Goal: Information Seeking & Learning: Understand process/instructions

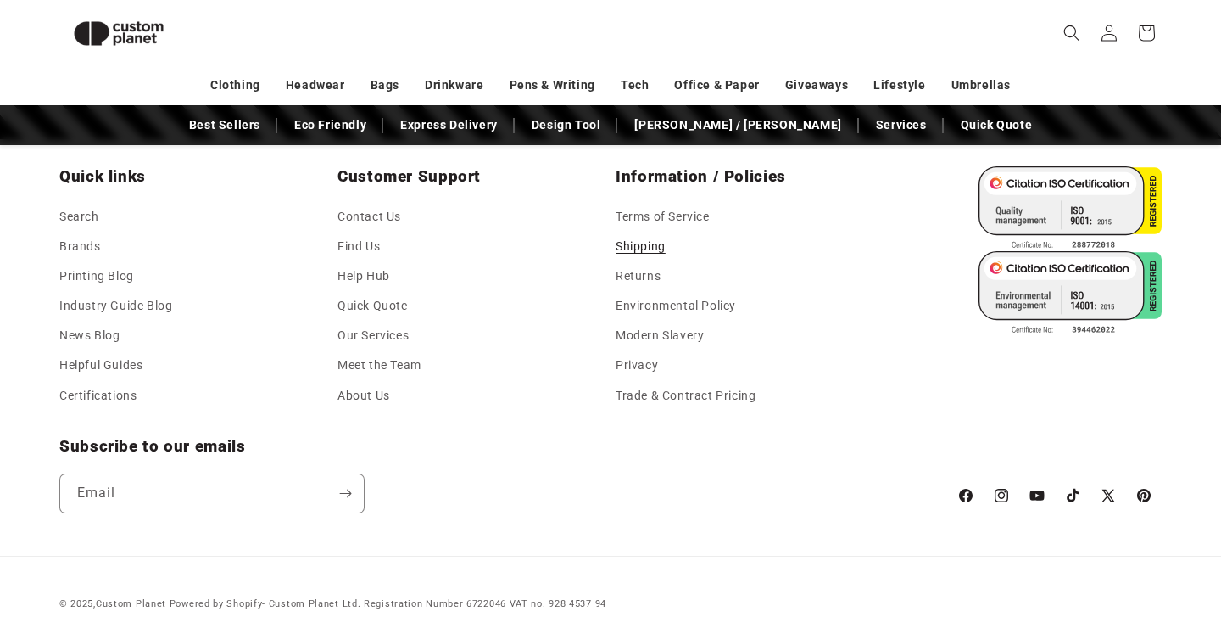
scroll to position [0, 1221]
click at [646, 252] on link "Shipping" at bounding box center [641, 247] width 50 height 30
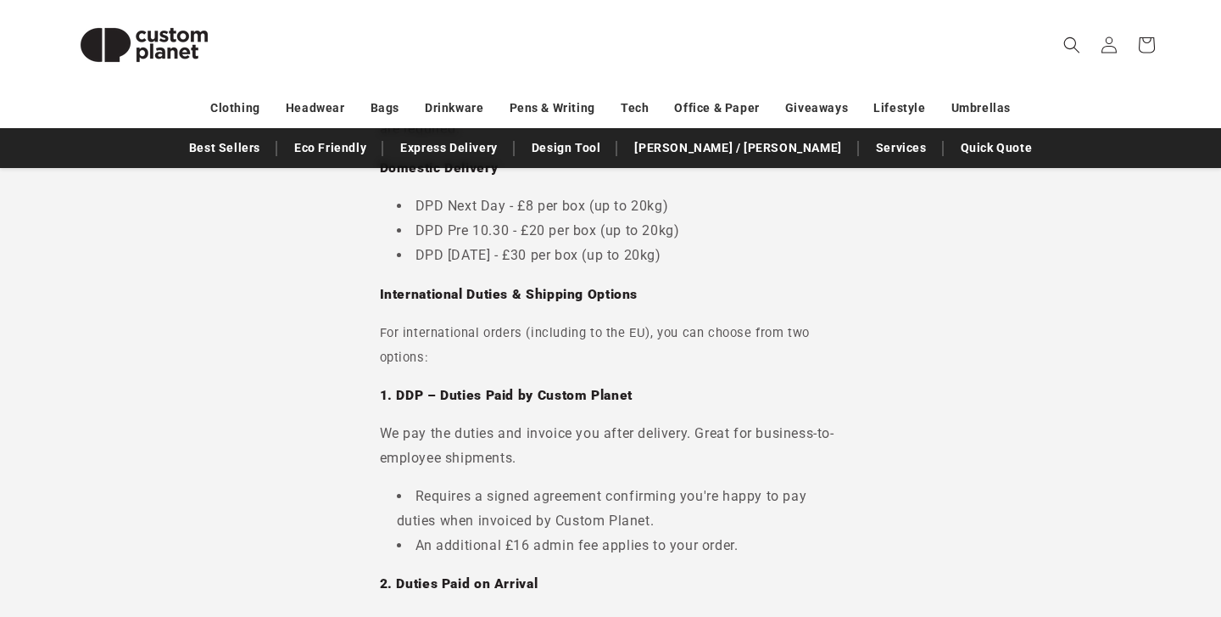
scroll to position [409, 0]
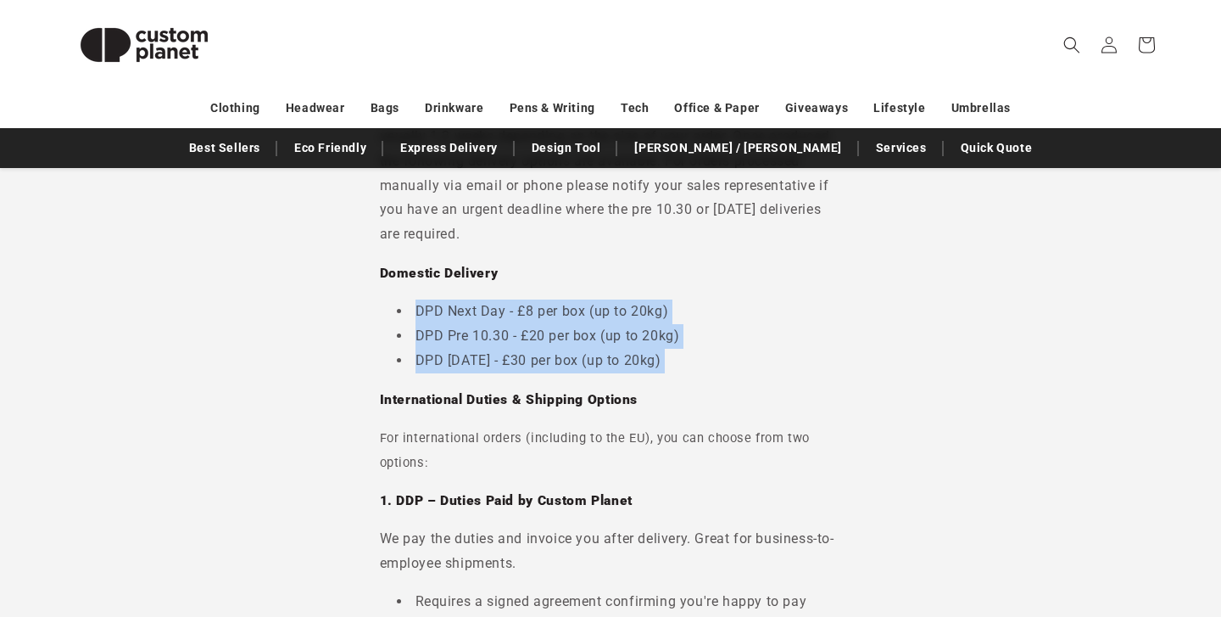
drag, startPoint x: 417, startPoint y: 308, endPoint x: 662, endPoint y: 374, distance: 253.0
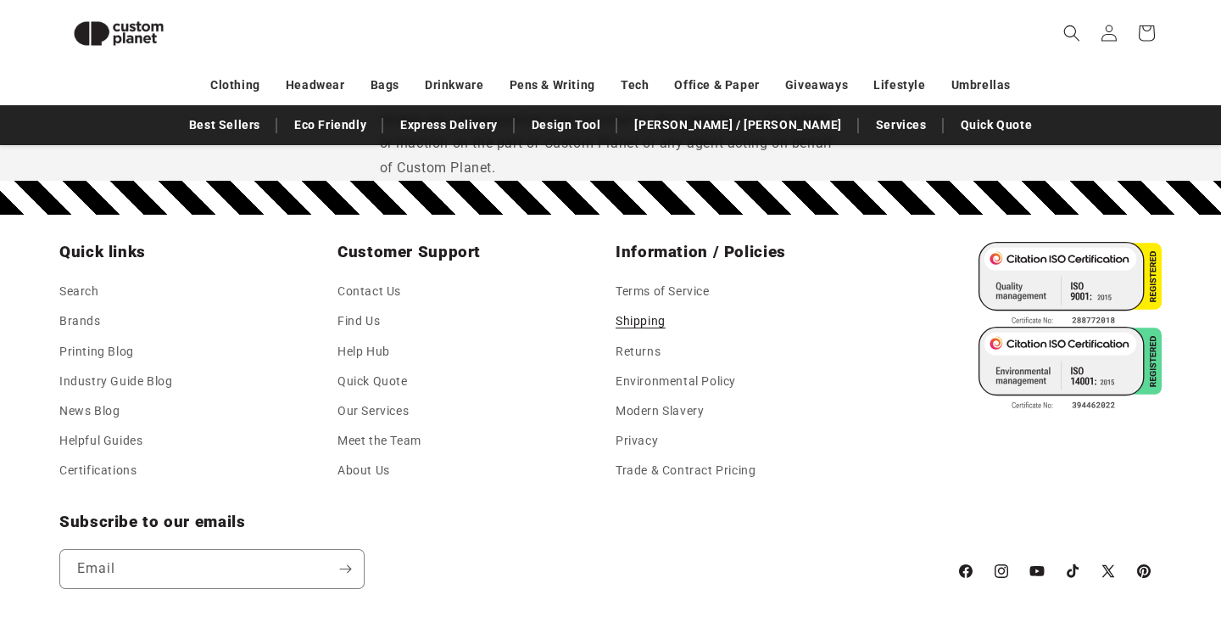
scroll to position [2191, 0]
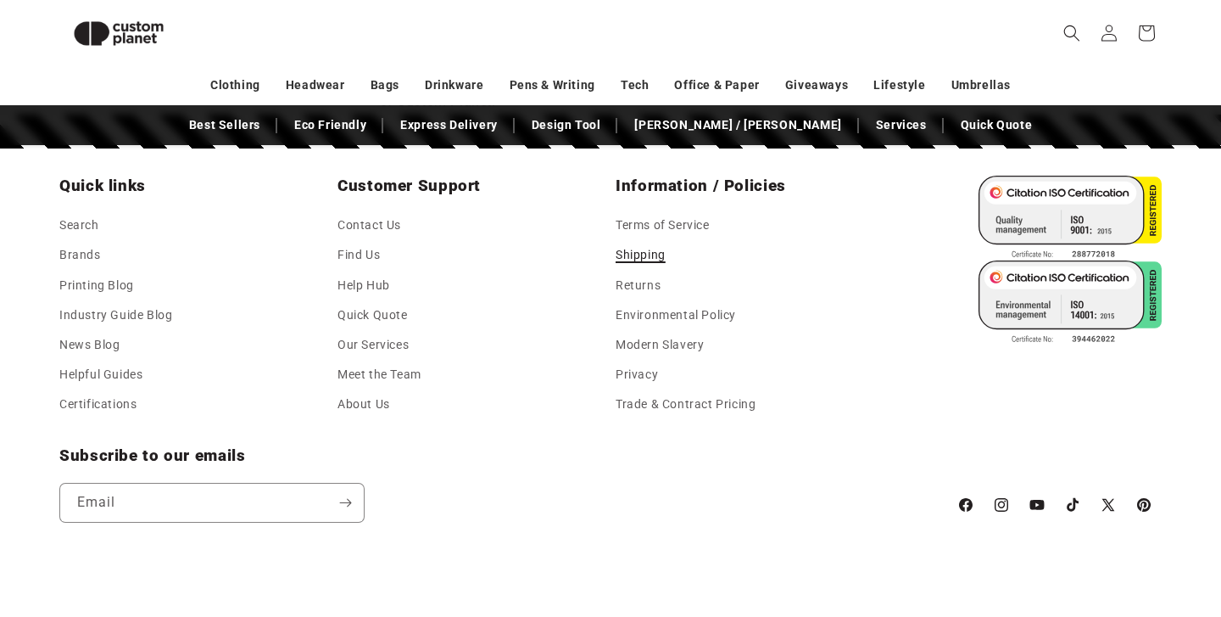
click at [636, 270] on link "Shipping" at bounding box center [641, 255] width 50 height 30
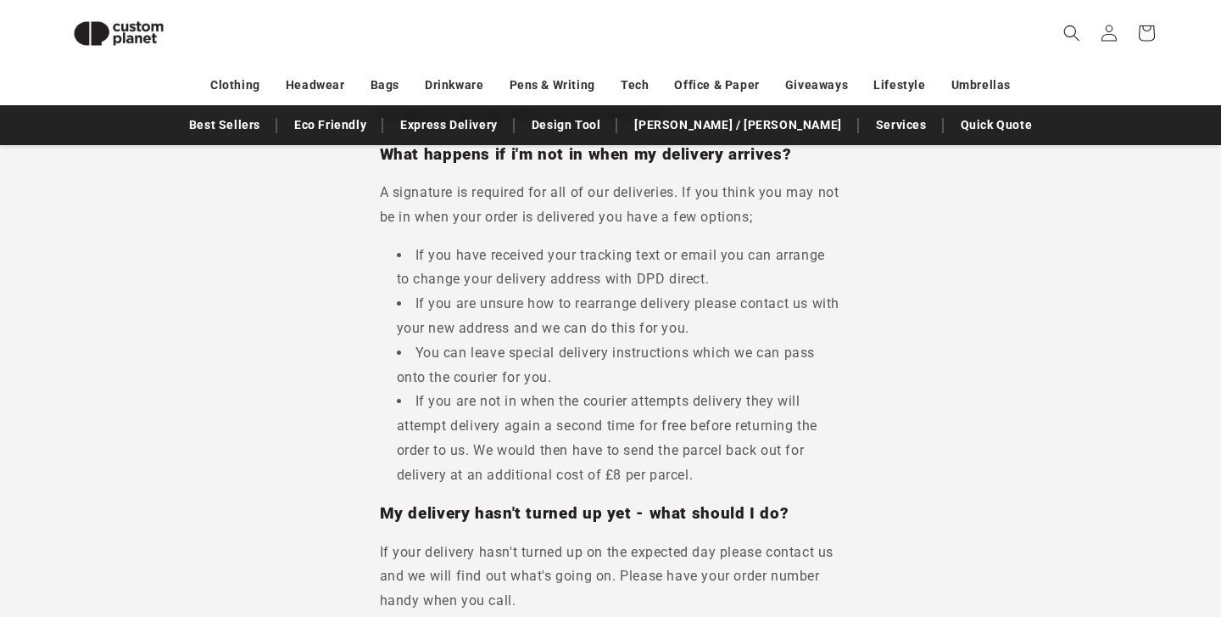
scroll to position [2226, 0]
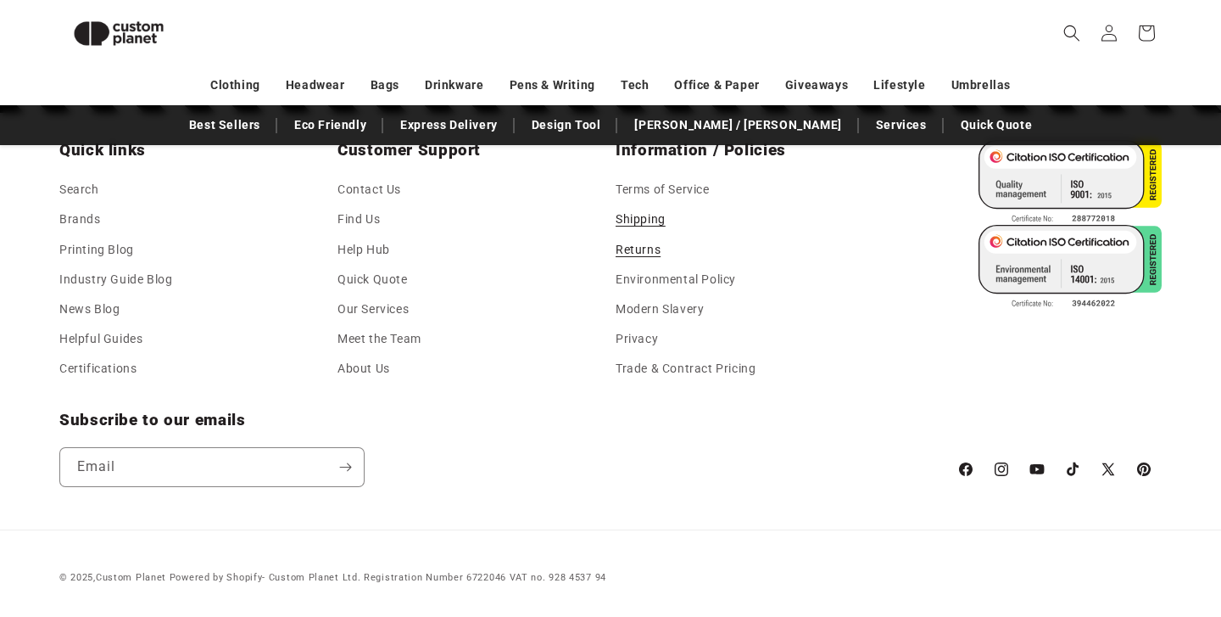
click at [648, 249] on link "Returns" at bounding box center [638, 250] width 45 height 30
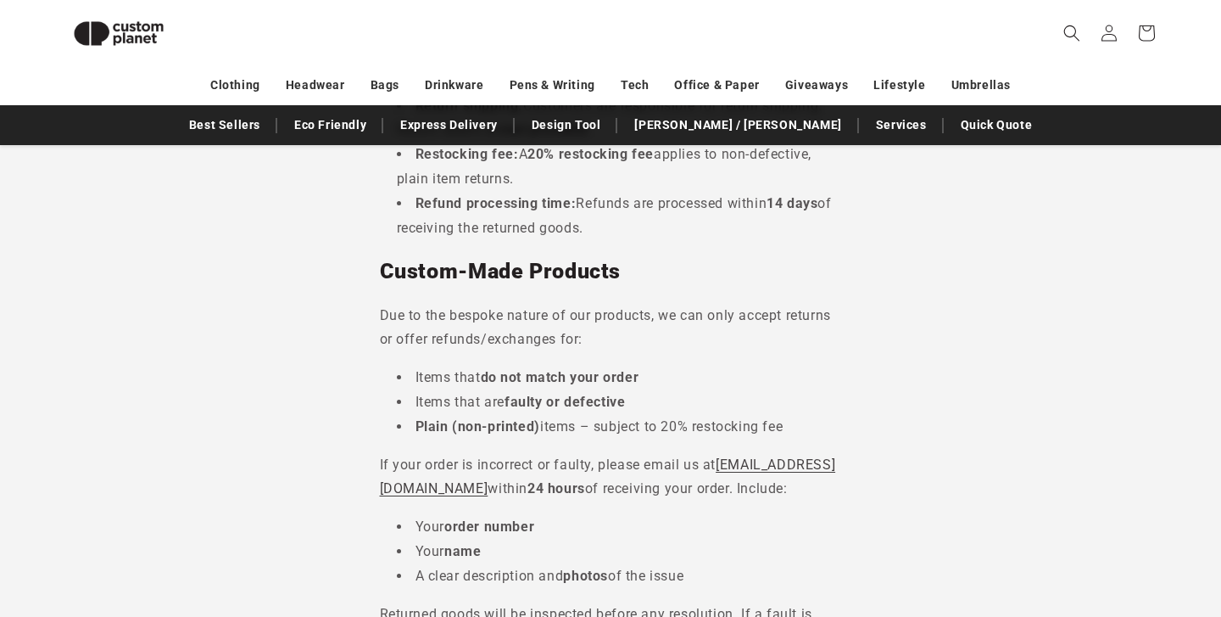
scroll to position [850, 0]
